Goal: Use online tool/utility: Utilize a website feature to perform a specific function

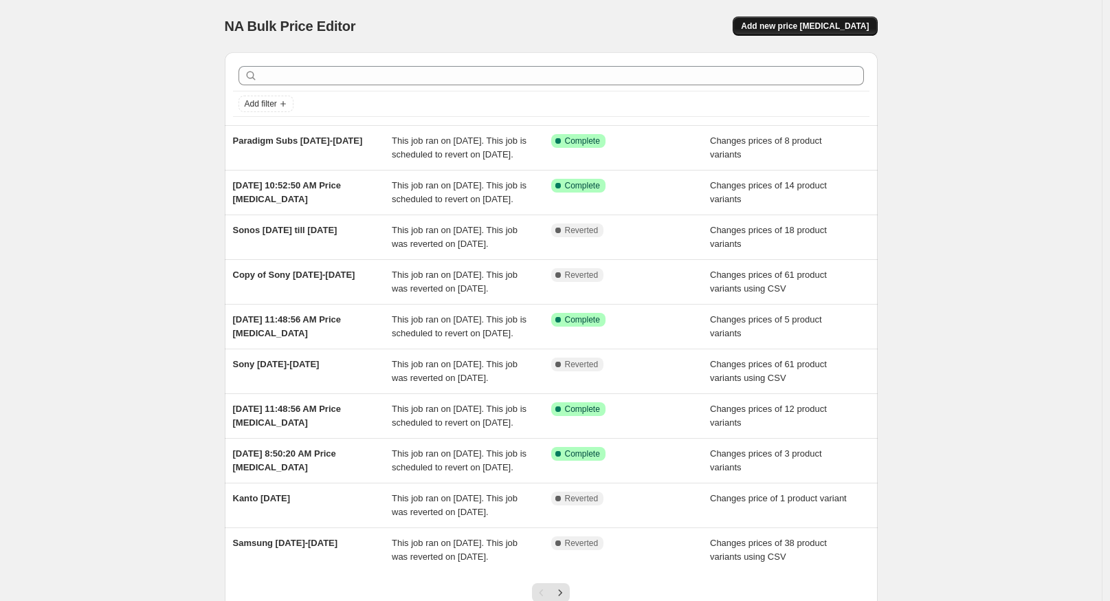
click at [821, 30] on span "Add new price change job" at bounding box center [805, 26] width 128 height 11
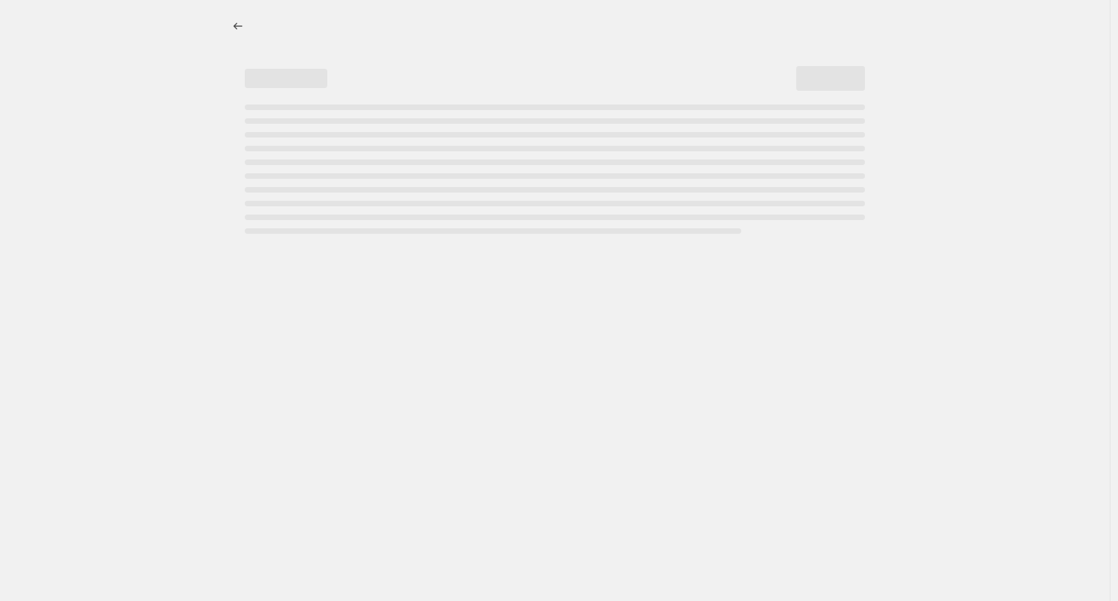
select select "percentage"
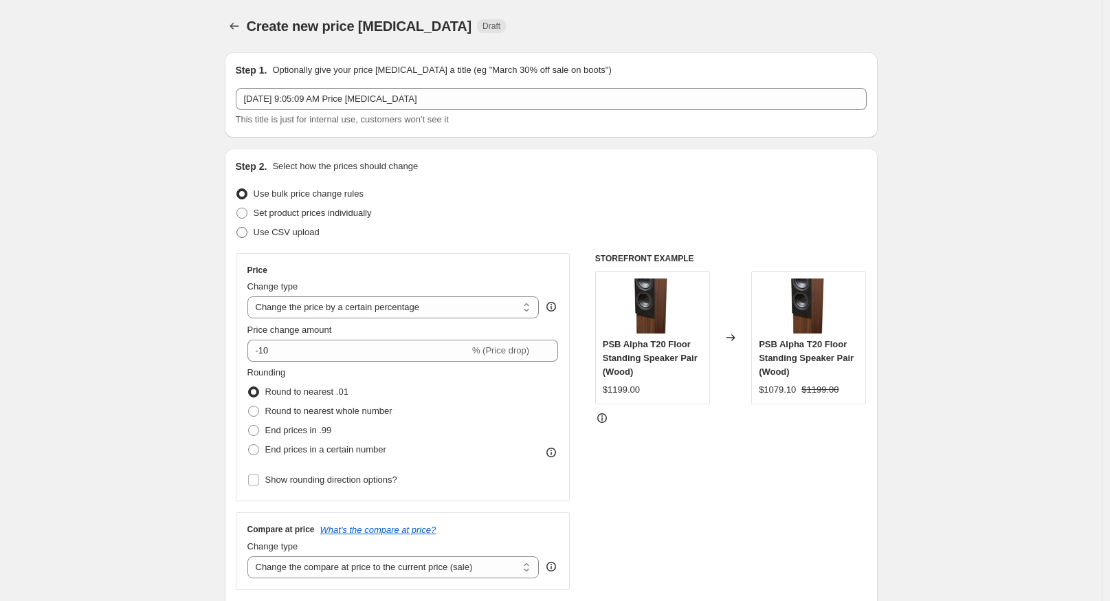
click at [269, 230] on span "Use CSV upload" at bounding box center [287, 232] width 66 height 10
click at [237, 227] on input "Use CSV upload" at bounding box center [236, 227] width 1 height 1
radio input "true"
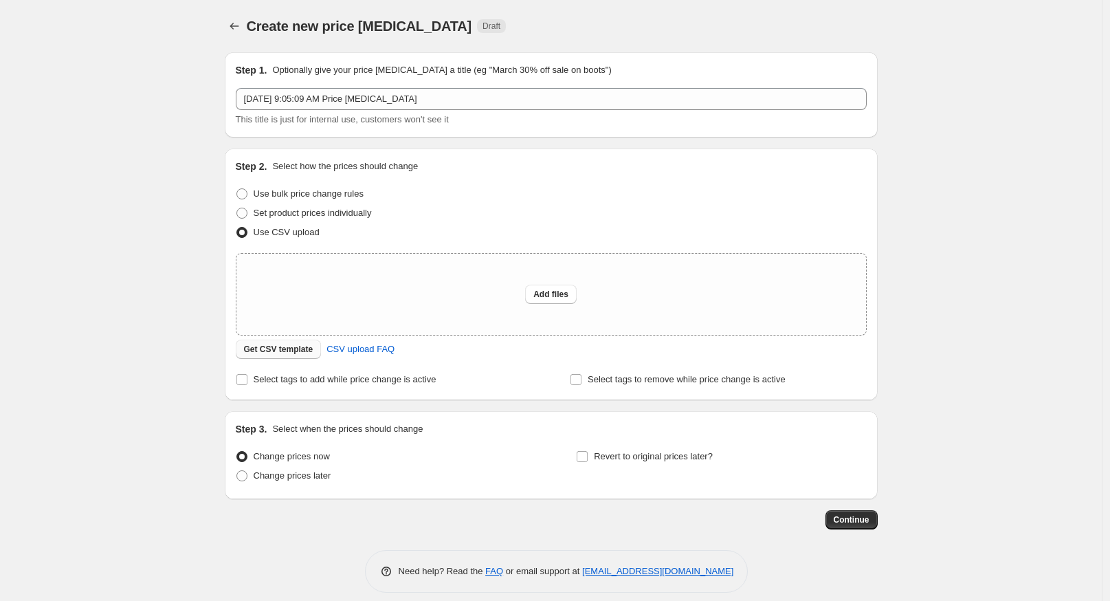
click at [267, 351] on span "Get CSV template" at bounding box center [278, 349] width 69 height 11
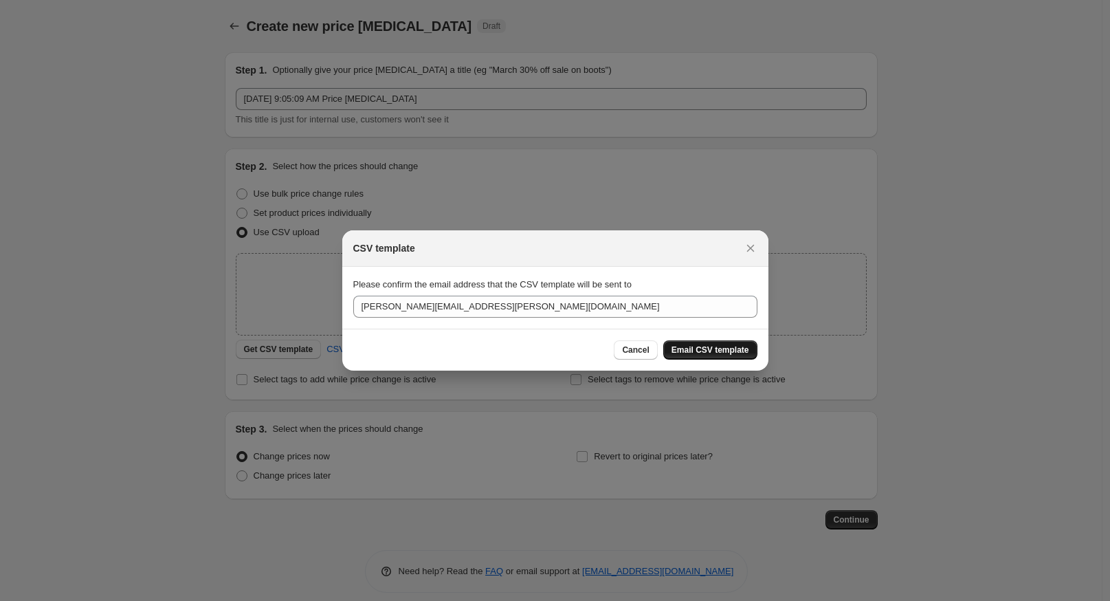
click at [698, 347] on span "Email CSV template" at bounding box center [710, 349] width 78 height 11
